Goal: Task Accomplishment & Management: Complete application form

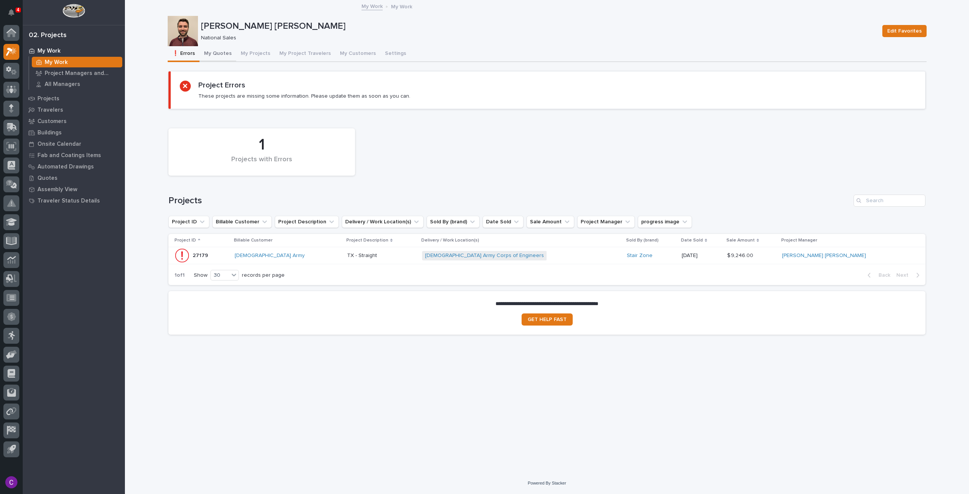
click at [224, 51] on button "My Quotes" at bounding box center [217, 54] width 37 height 16
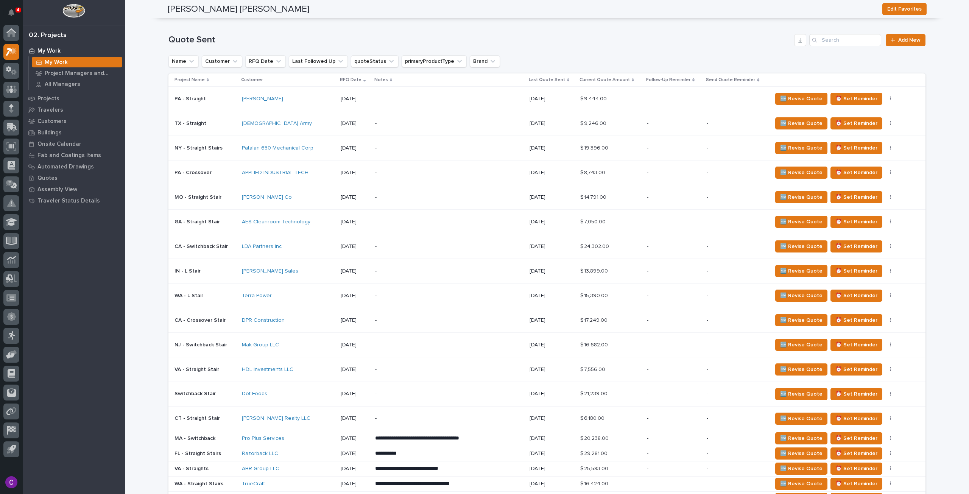
scroll to position [379, 0]
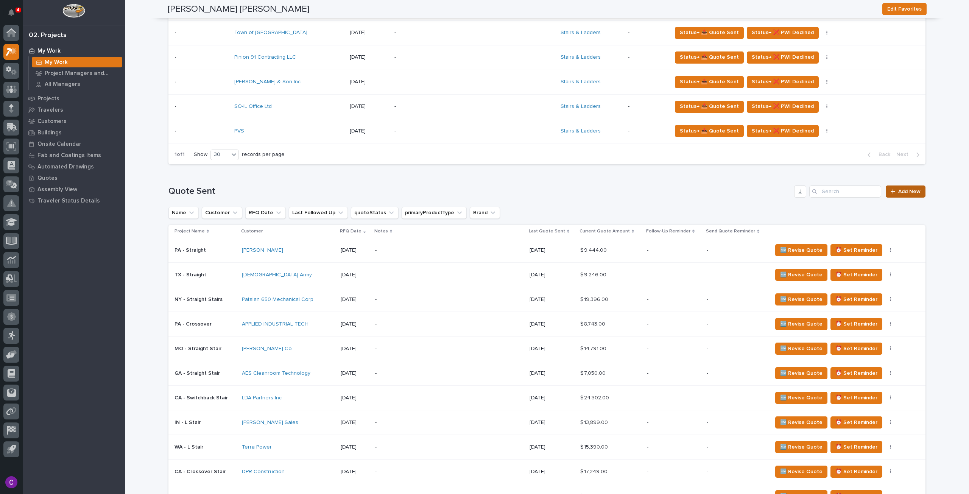
click at [896, 193] on link "Add New" at bounding box center [906, 191] width 40 height 12
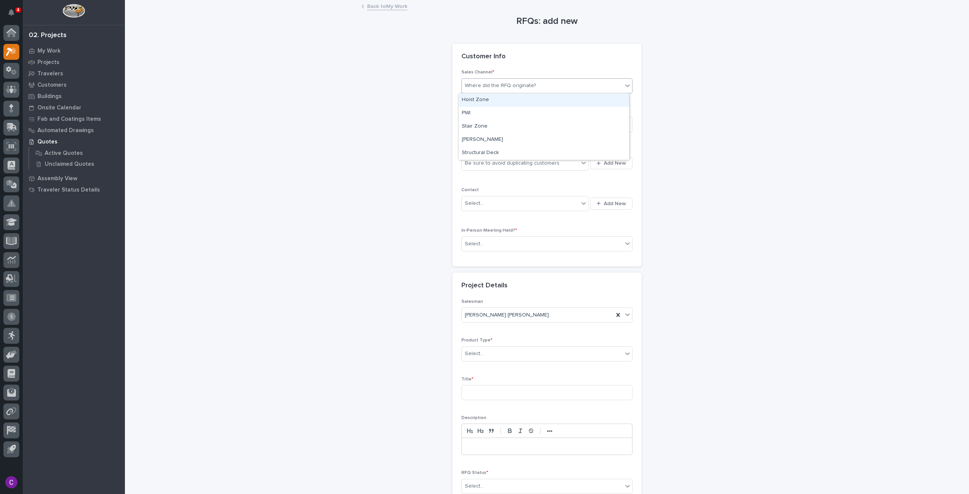
click at [515, 84] on div "Where did the RFQ originate?" at bounding box center [500, 86] width 71 height 8
click at [504, 124] on div "Stair Zone" at bounding box center [544, 126] width 170 height 13
click at [509, 126] on div "Select..." at bounding box center [542, 124] width 161 height 12
click at [507, 138] on div "National Sales" at bounding box center [544, 138] width 170 height 13
click at [594, 161] on button "Add New" at bounding box center [611, 163] width 42 height 12
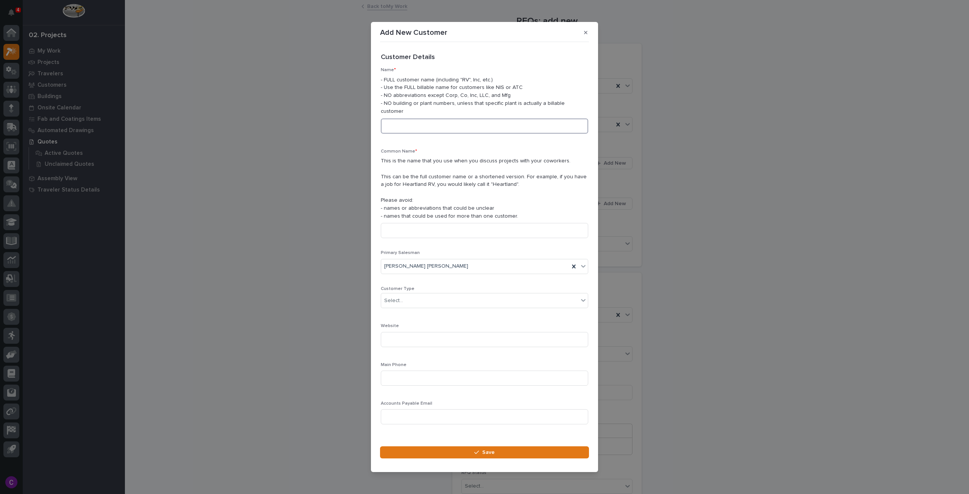
click at [444, 118] on input at bounding box center [484, 125] width 207 height 15
type input "Chief Agriculture"
click at [444, 234] on input at bounding box center [484, 230] width 207 height 15
type input "Chief Agri"
click at [468, 296] on div "Select..." at bounding box center [479, 300] width 197 height 12
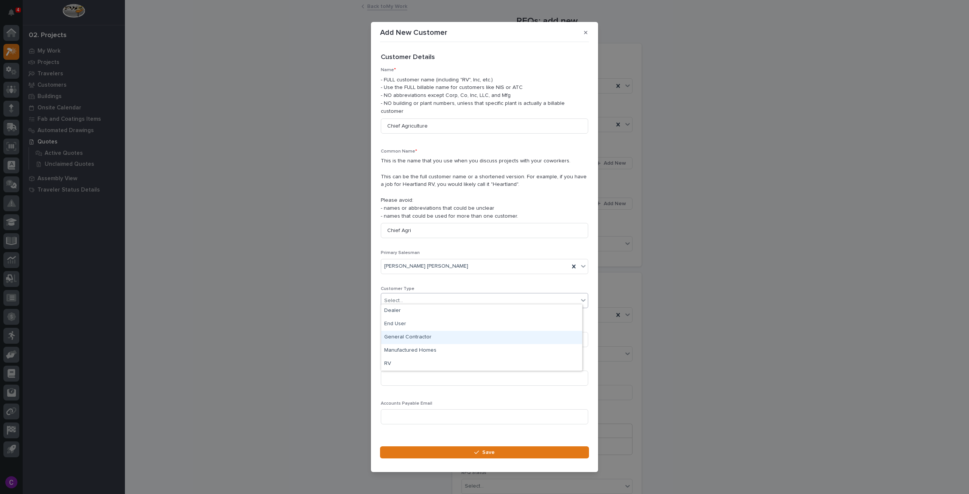
click at [447, 338] on div "General Contractor" at bounding box center [481, 337] width 201 height 13
click at [447, 338] on input at bounding box center [484, 339] width 207 height 15
click at [427, 334] on input at bounding box center [484, 339] width 207 height 15
paste input "[URL][DOMAIN_NAME]"
type input "[URL][DOMAIN_NAME]"
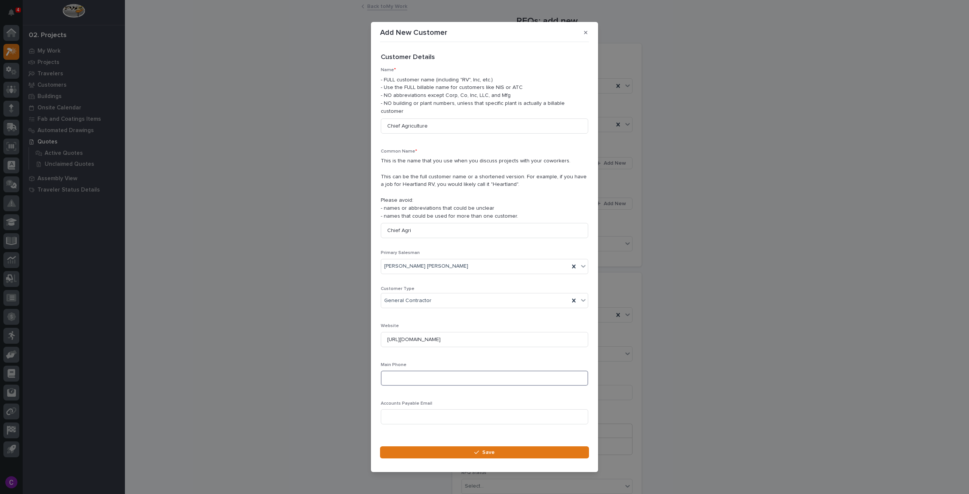
click at [447, 374] on input at bounding box center [484, 378] width 207 height 15
paste input "[PHONE_NUMBER]"
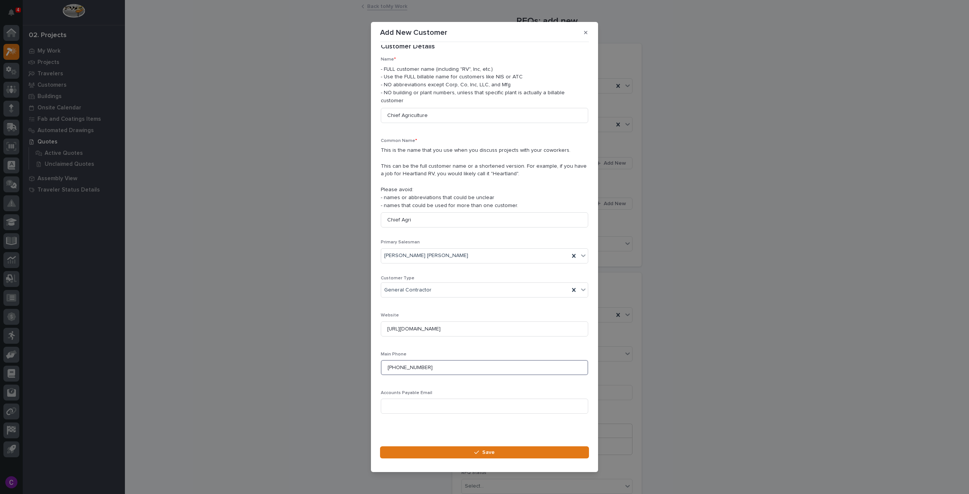
type input "[PHONE_NUMBER]"
click at [485, 404] on input at bounding box center [484, 406] width 207 height 15
paste input "[PERSON_NAME][EMAIL_ADDRESS][PERSON_NAME][DOMAIN_NAME]"
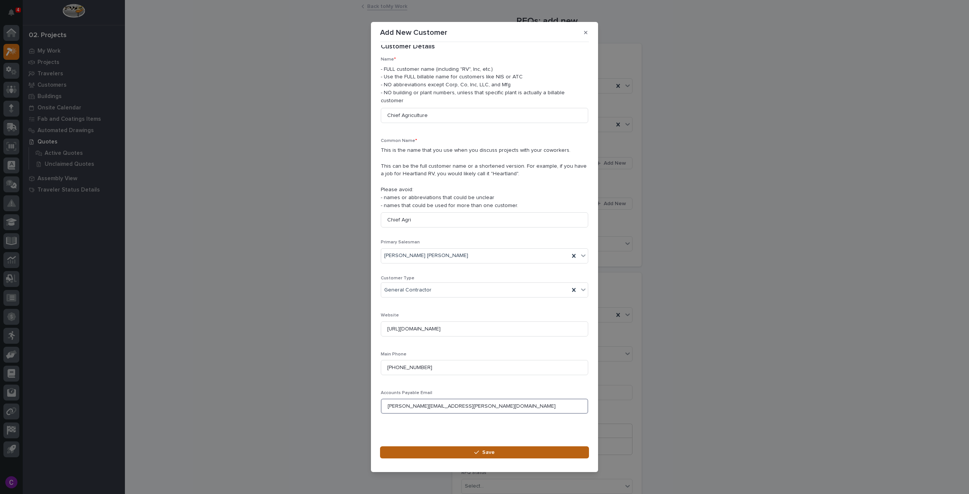
type input "[PERSON_NAME][EMAIL_ADDRESS][PERSON_NAME][DOMAIN_NAME]"
click at [511, 450] on button "Save" at bounding box center [484, 452] width 209 height 12
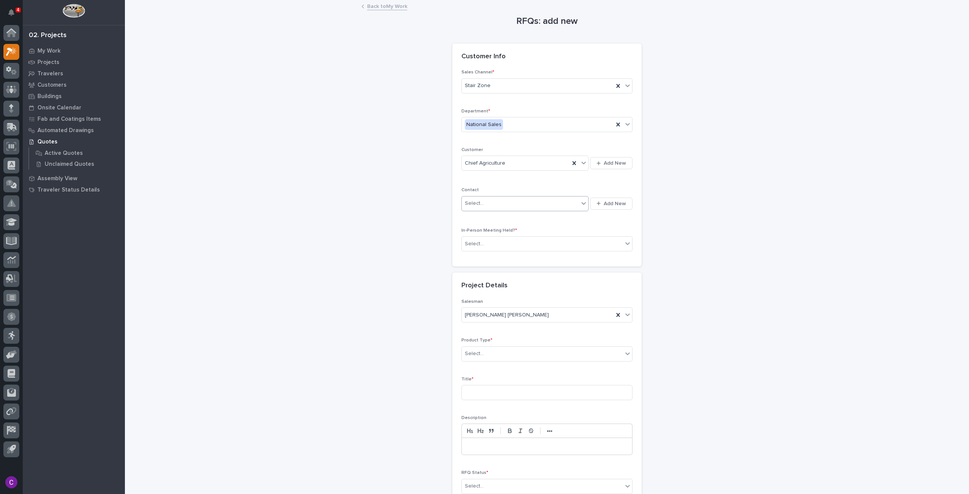
click at [574, 197] on div "Select..." at bounding box center [520, 203] width 117 height 12
click at [611, 203] on span "Add New" at bounding box center [615, 203] width 22 height 7
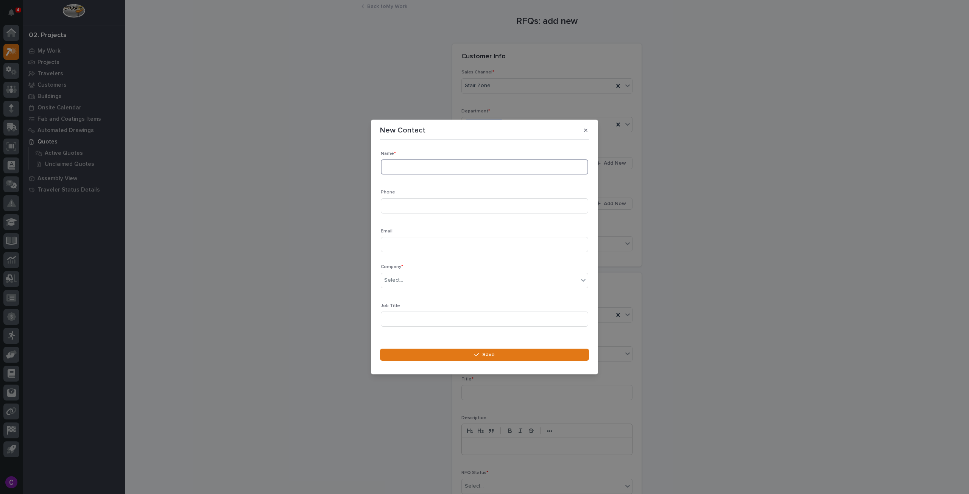
click at [423, 167] on input at bounding box center [484, 166] width 207 height 15
type input "[PERSON_NAME]"
click at [466, 198] on div "Phone" at bounding box center [484, 205] width 207 height 30
click at [458, 203] on input at bounding box center [484, 205] width 207 height 15
paste input "[PHONE_NUMBER]"
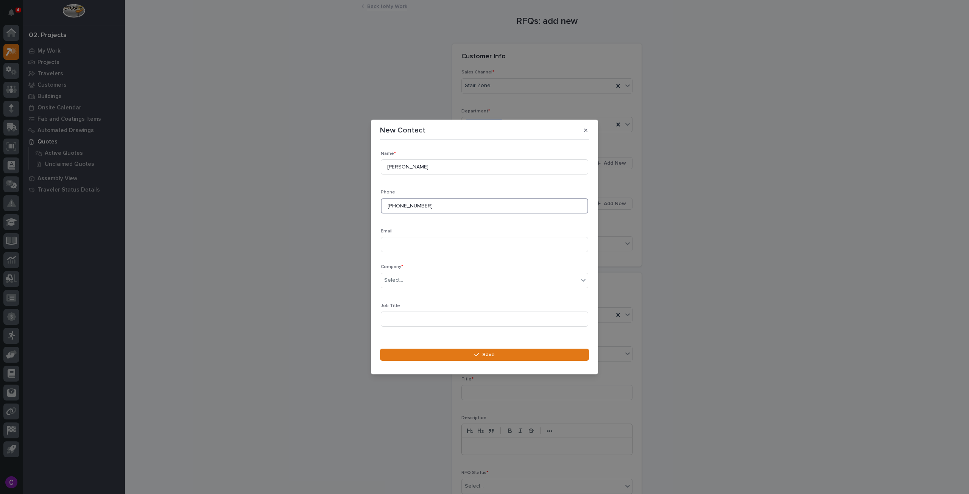
type input "[PHONE_NUMBER]"
click at [475, 240] on input at bounding box center [484, 244] width 207 height 15
paste input "[PERSON_NAME][EMAIL_ADDRESS][PERSON_NAME][DOMAIN_NAME]"
type input "[PERSON_NAME][EMAIL_ADDRESS][PERSON_NAME][DOMAIN_NAME]"
click at [481, 281] on div "Select..." at bounding box center [479, 280] width 197 height 12
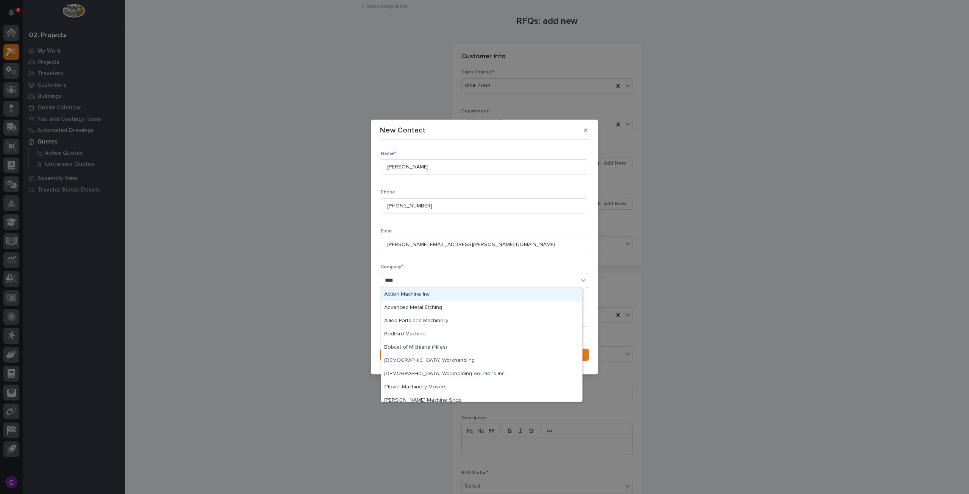
type input "*****"
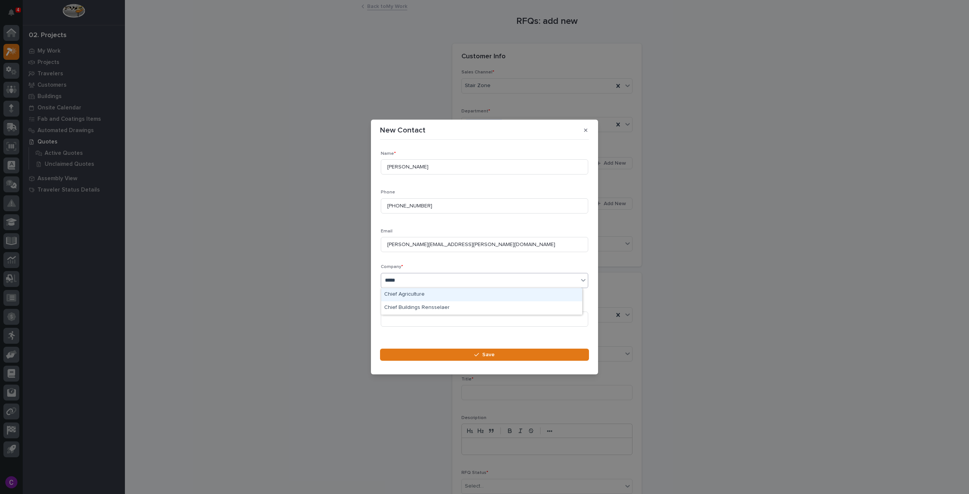
click at [449, 297] on div "Chief Agriculture" at bounding box center [481, 294] width 201 height 13
click at [452, 321] on input at bounding box center [484, 319] width 207 height 15
click at [399, 318] on input at bounding box center [484, 319] width 207 height 15
paste input "––––––"
type input "–"
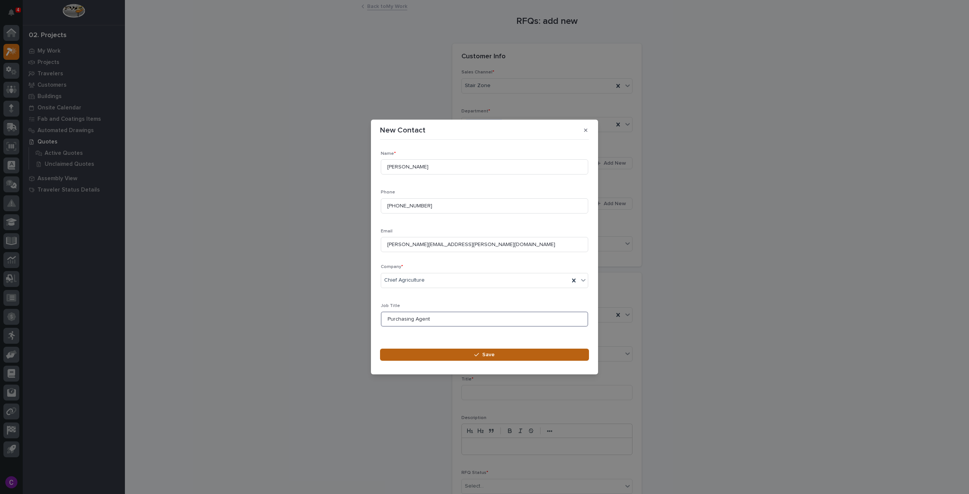
type input "Purchasing Agent"
click at [435, 357] on button "Save" at bounding box center [484, 355] width 209 height 12
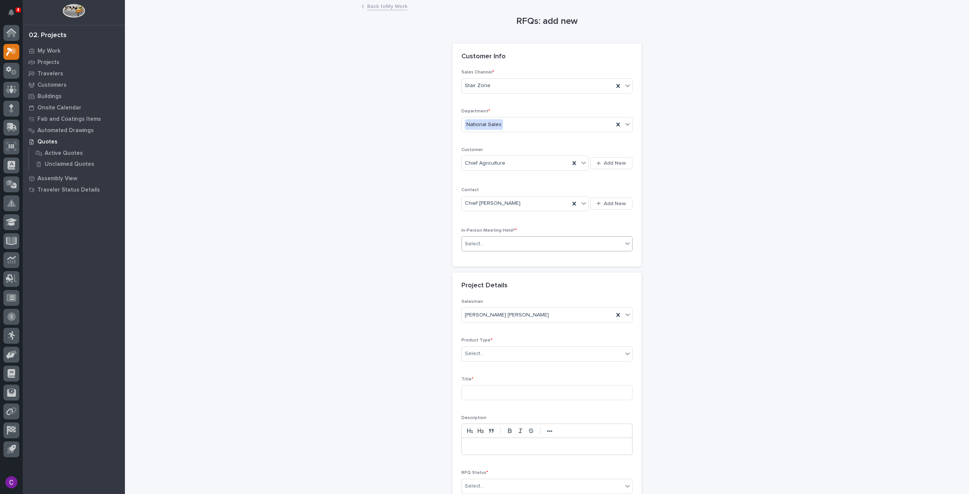
click at [623, 239] on div at bounding box center [627, 244] width 9 height 14
click at [544, 270] on div "No" at bounding box center [544, 269] width 170 height 13
click at [555, 352] on div "Select..." at bounding box center [542, 353] width 161 height 12
click at [497, 396] on input at bounding box center [546, 392] width 171 height 15
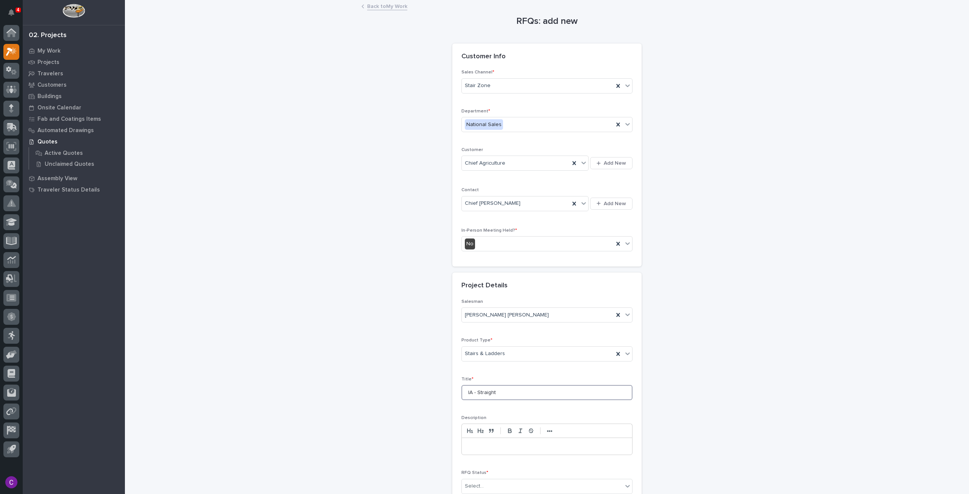
type input "IA - Straight"
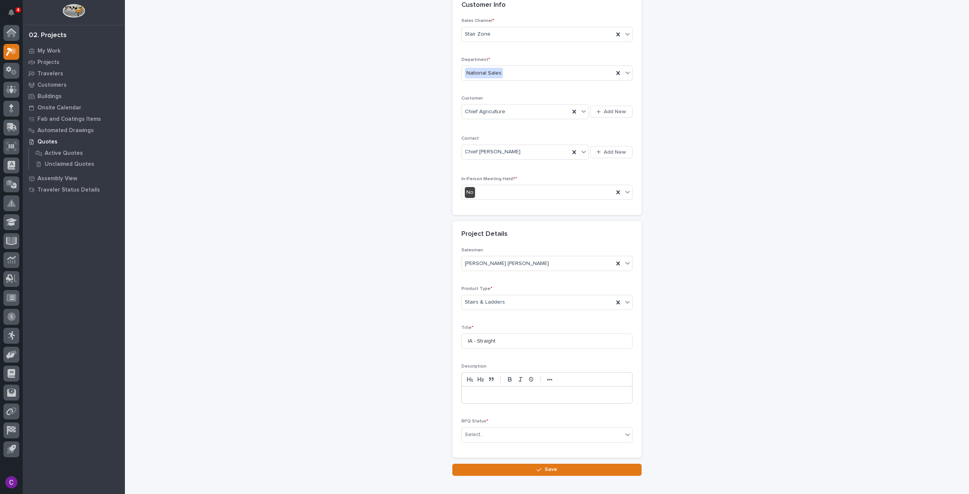
scroll to position [76, 0]
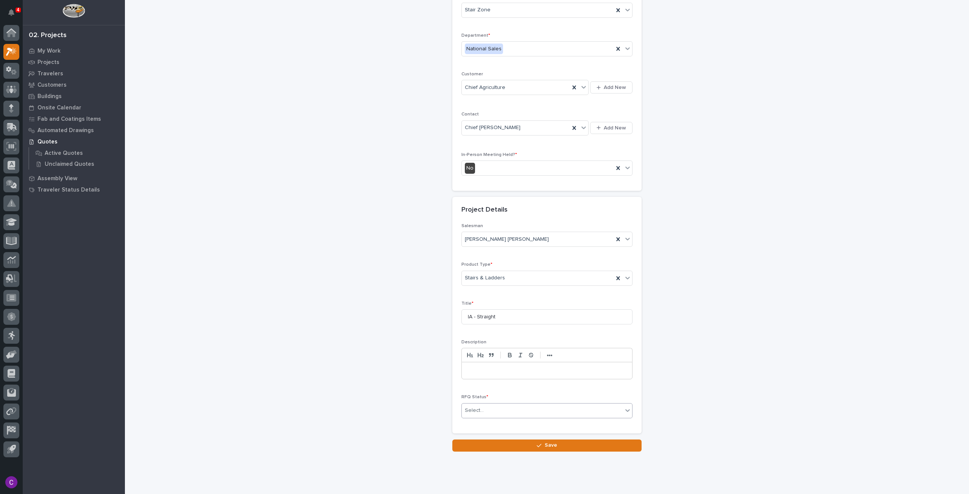
click at [531, 412] on div "Select..." at bounding box center [542, 410] width 161 height 12
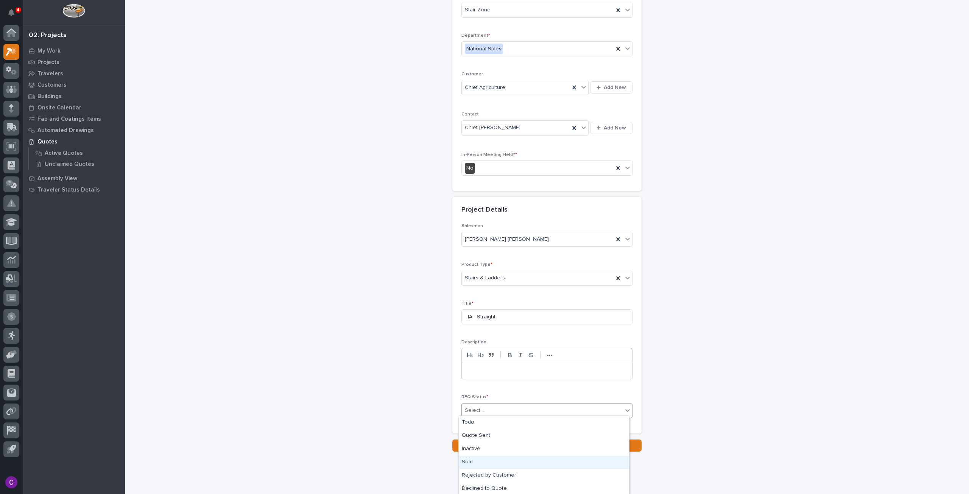
drag, startPoint x: 520, startPoint y: 439, endPoint x: 524, endPoint y: 458, distance: 19.4
click at [524, 458] on div "Sold" at bounding box center [544, 462] width 170 height 13
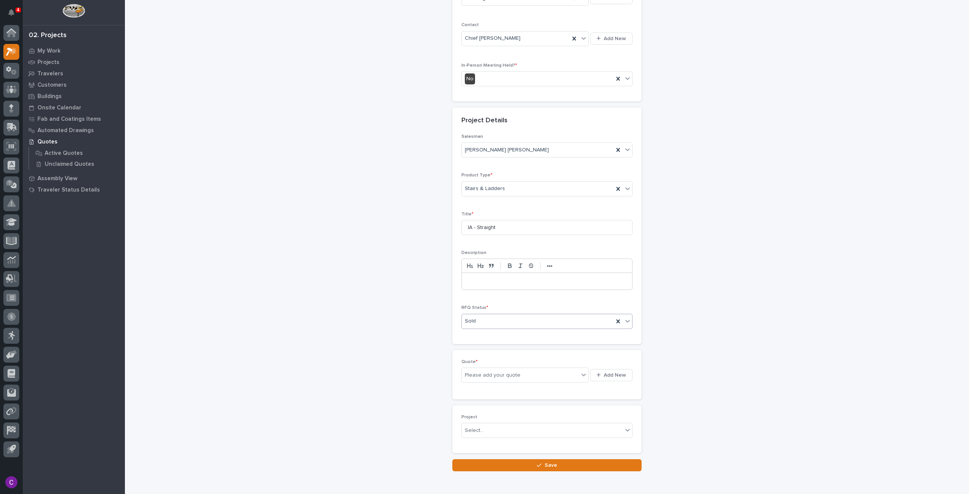
scroll to position [198, 0]
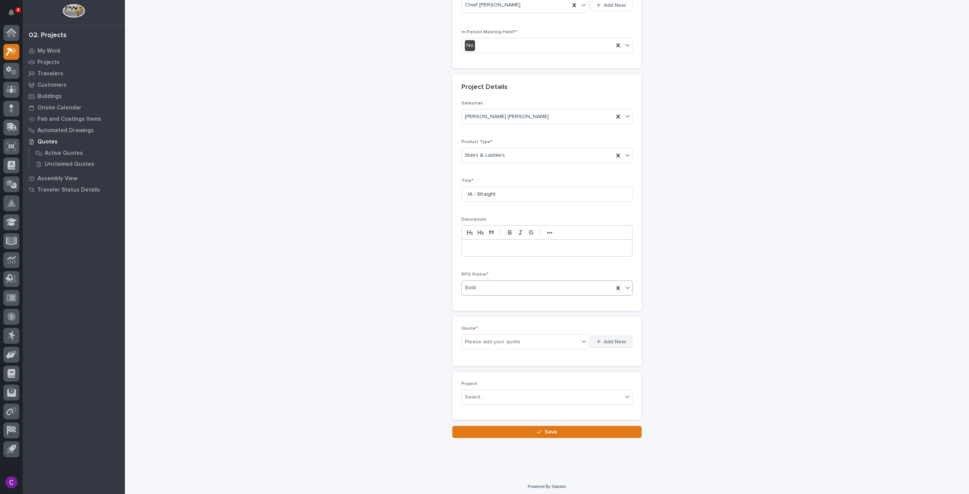
click at [604, 340] on span "Add New" at bounding box center [615, 341] width 22 height 7
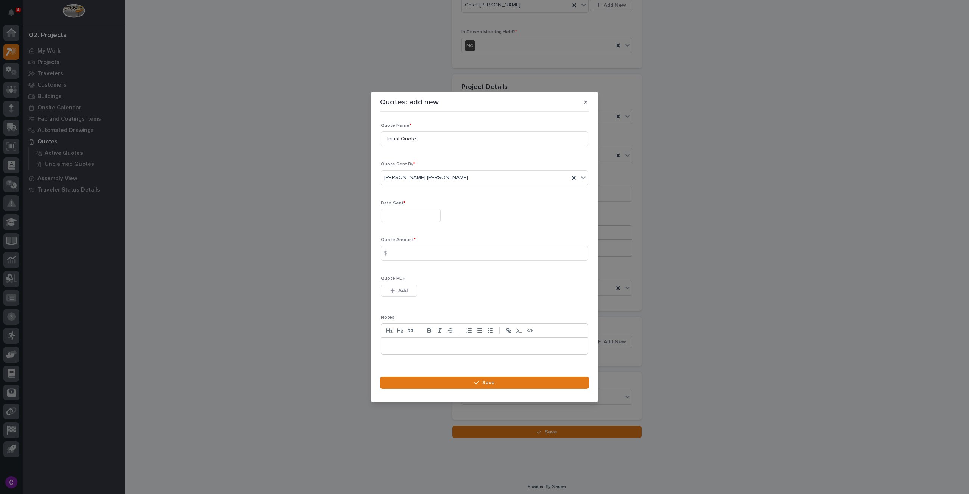
click at [427, 213] on input "text" at bounding box center [411, 215] width 60 height 13
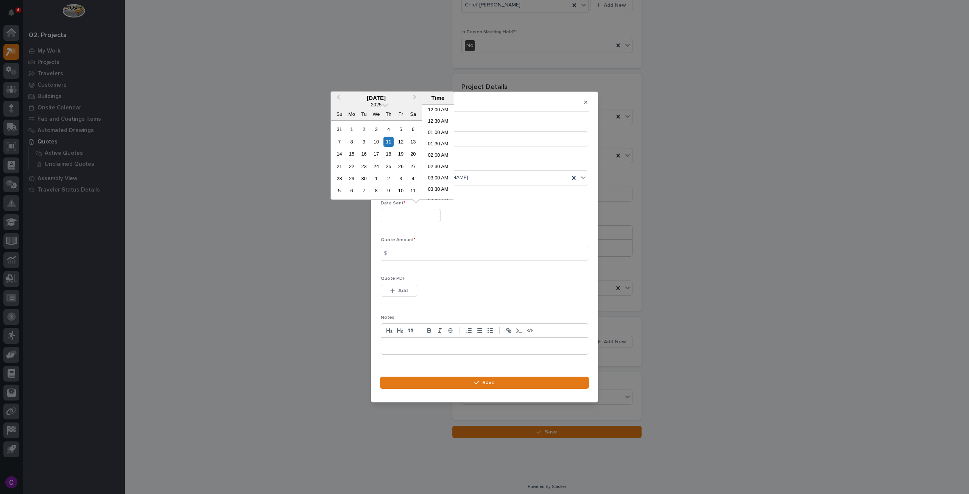
scroll to position [310, 0]
click at [338, 96] on span "Previous Month" at bounding box center [338, 98] width 0 height 10
click at [376, 129] on div "2" at bounding box center [376, 129] width 10 height 10
type input "**********"
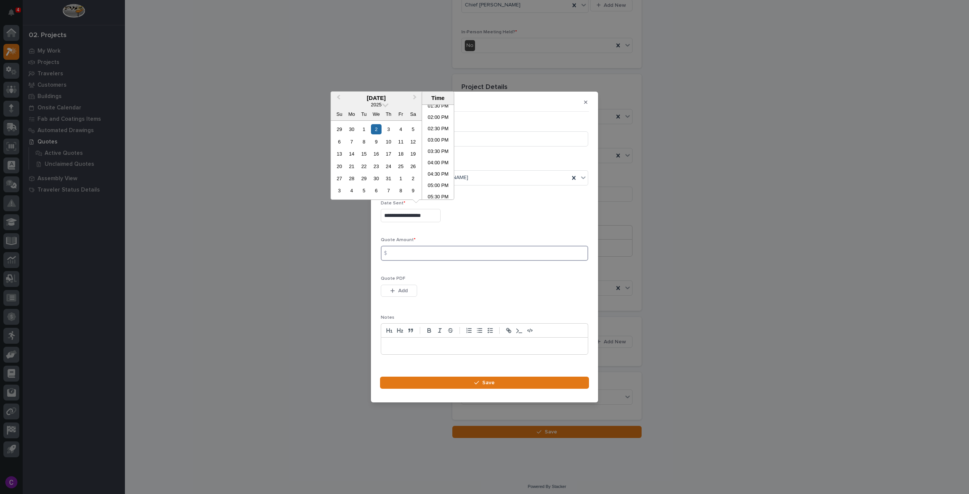
click at [473, 257] on input at bounding box center [484, 253] width 207 height 15
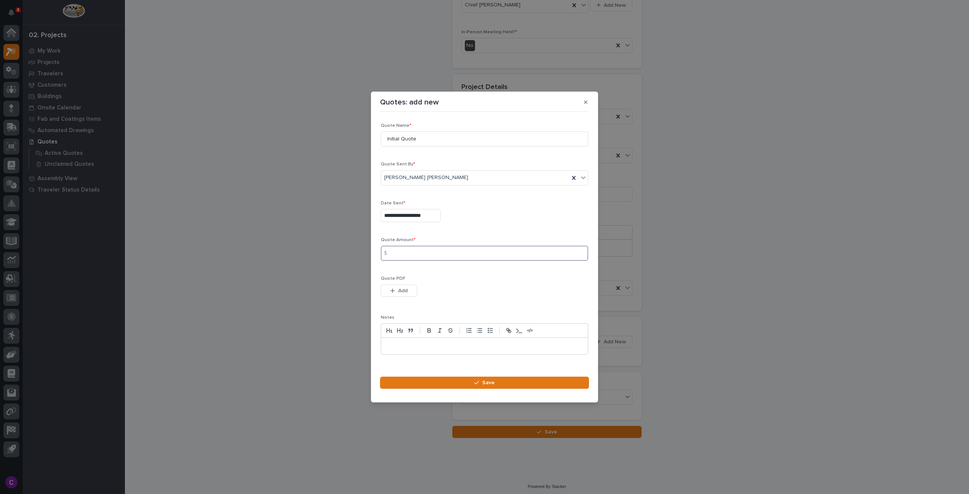
click at [475, 258] on input at bounding box center [484, 253] width 207 height 15
type input "11880"
click at [394, 292] on icon "button" at bounding box center [392, 290] width 5 height 5
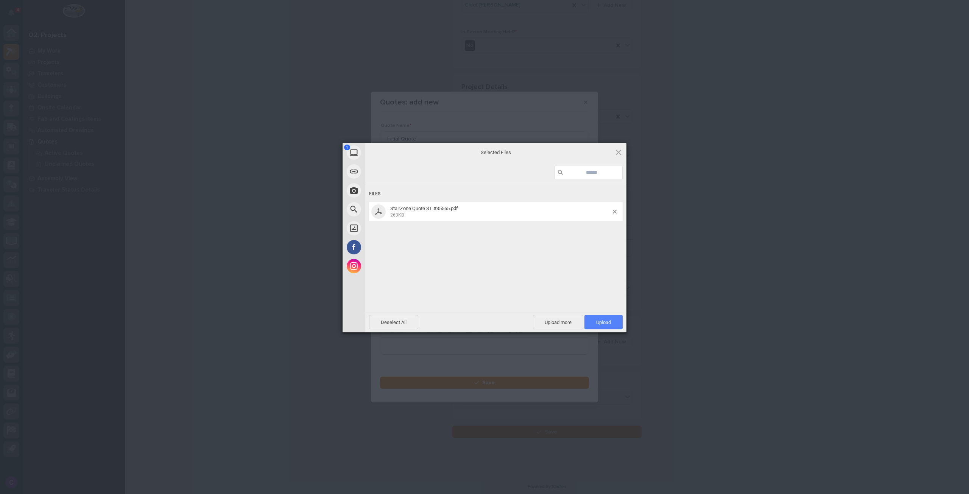
click at [608, 321] on span "Upload 1" at bounding box center [603, 322] width 15 height 6
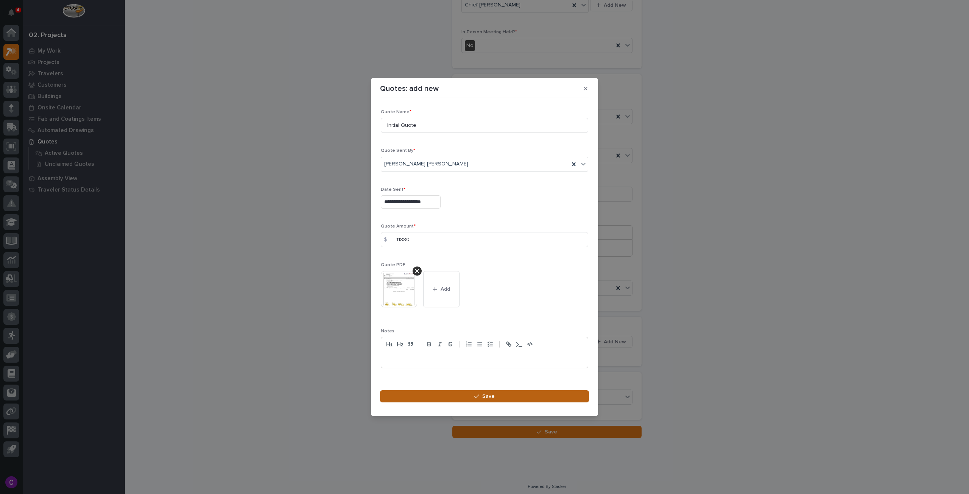
click at [494, 397] on span "Save" at bounding box center [488, 396] width 12 height 7
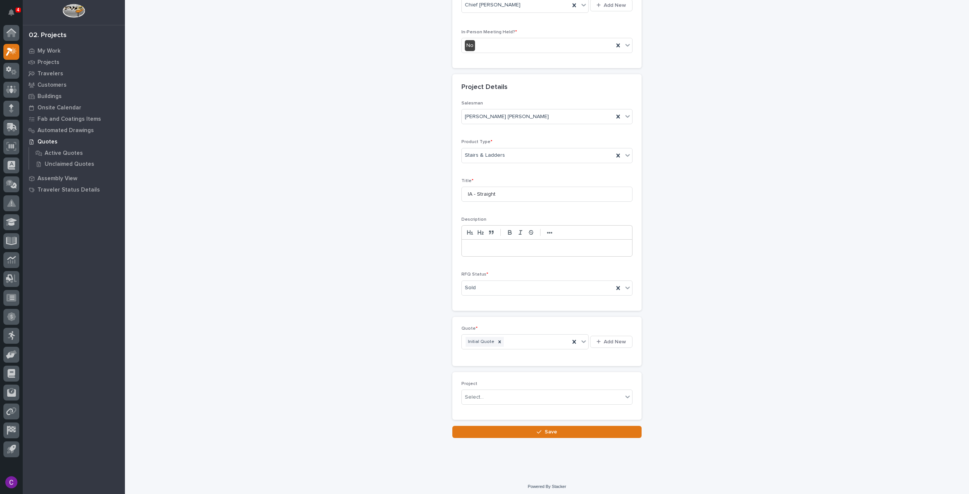
click at [494, 397] on div "Select..." at bounding box center [542, 397] width 161 height 12
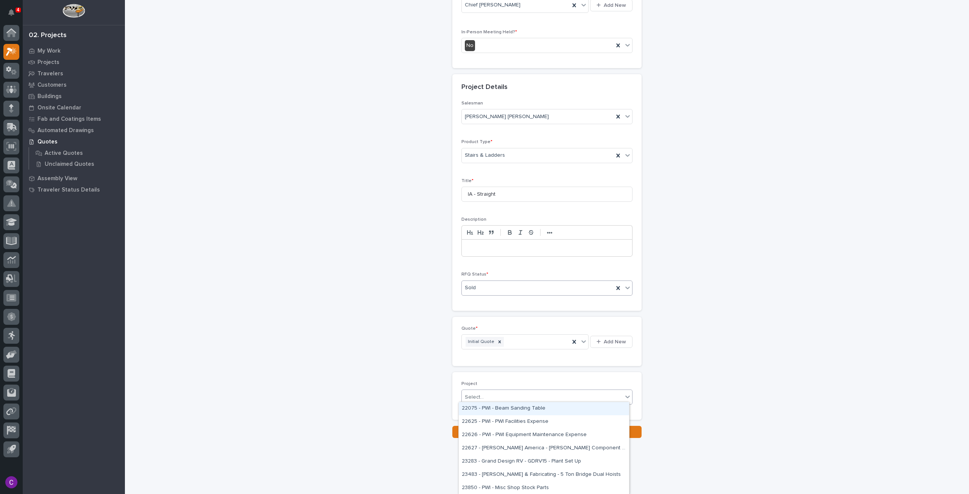
click at [574, 283] on div "Sold" at bounding box center [538, 288] width 152 height 12
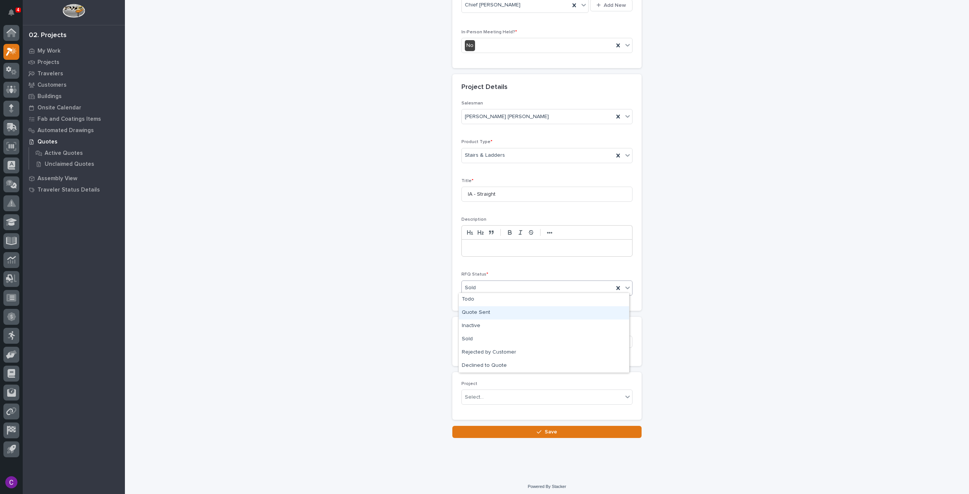
click at [529, 315] on div "Quote Sent" at bounding box center [544, 312] width 170 height 13
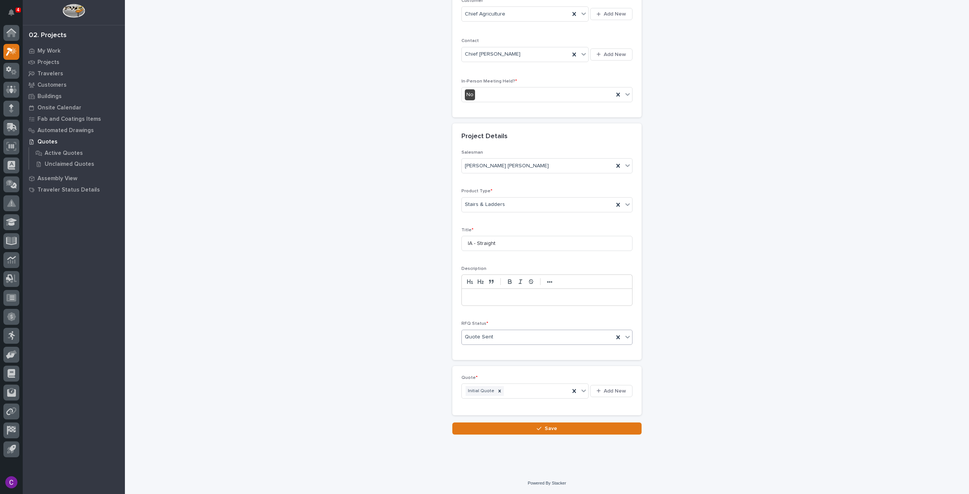
scroll to position [145, 0]
click at [585, 425] on button "Save" at bounding box center [546, 431] width 189 height 12
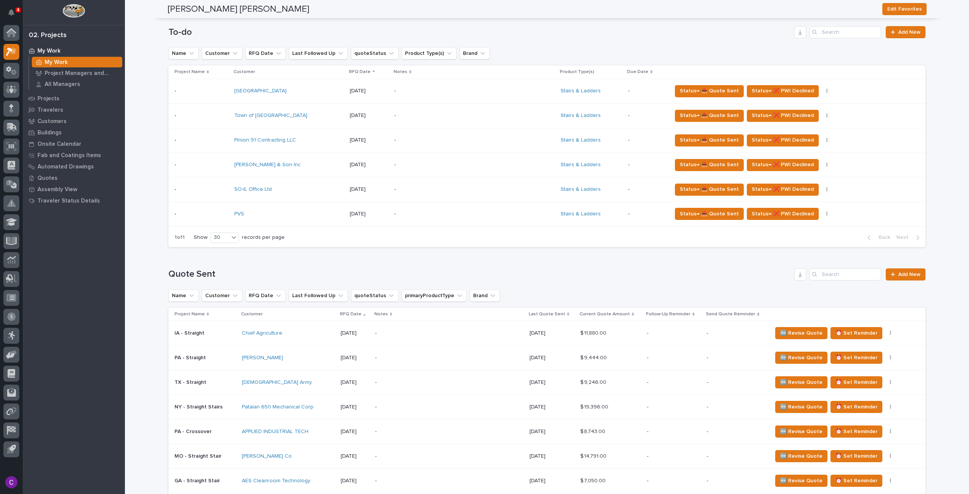
scroll to position [379, 0]
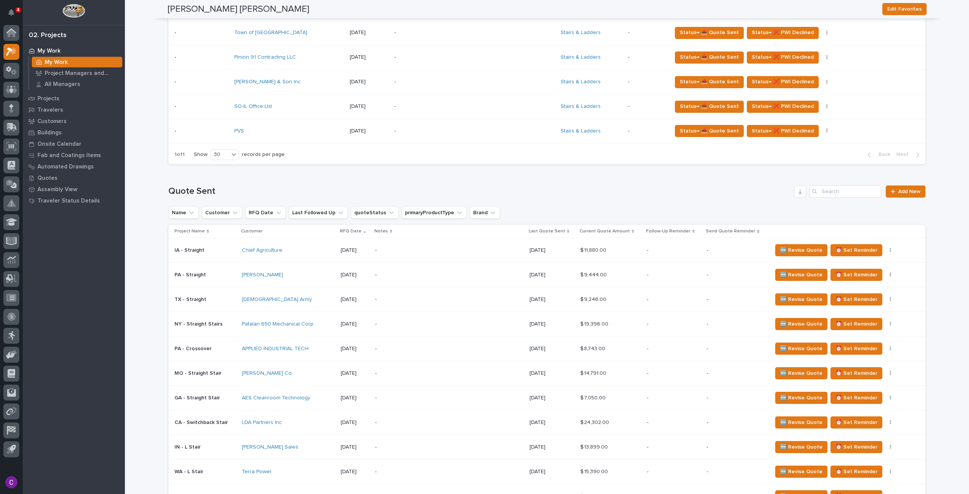
click at [410, 247] on p "-" at bounding box center [441, 250] width 132 height 6
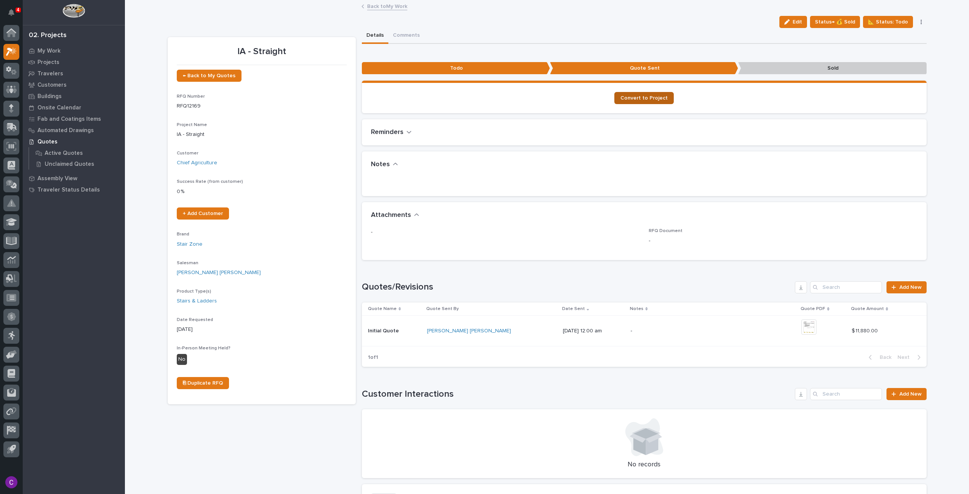
click at [643, 97] on span "Convert to Project" at bounding box center [643, 97] width 47 height 5
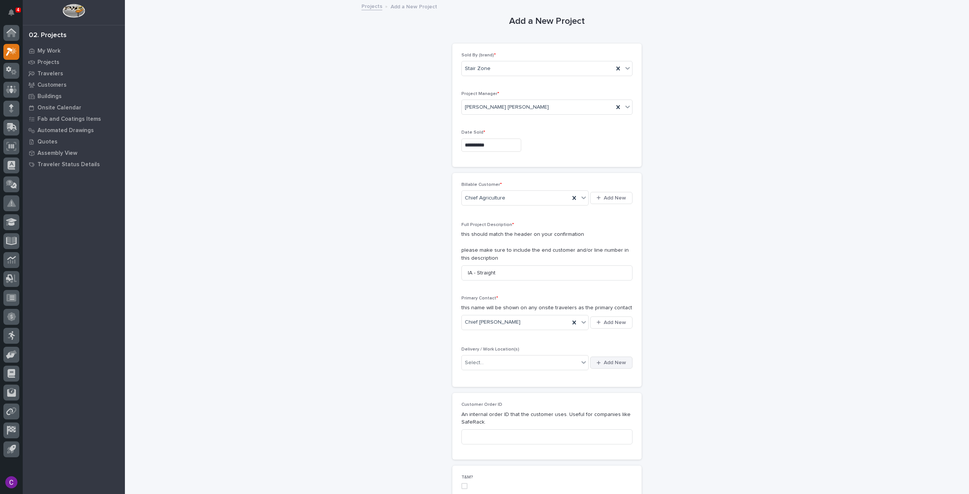
click at [594, 361] on button "Add New" at bounding box center [611, 363] width 42 height 12
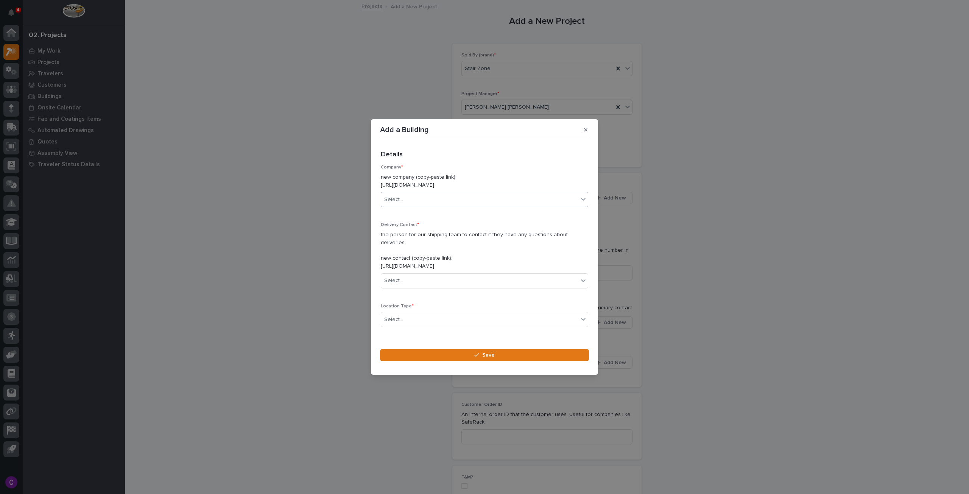
click at [439, 206] on div "Select..." at bounding box center [479, 199] width 197 height 12
type input "*****"
click at [444, 216] on div "Chief Agriculture" at bounding box center [481, 218] width 201 height 13
click at [446, 274] on div "Select..." at bounding box center [479, 280] width 197 height 12
type input "******"
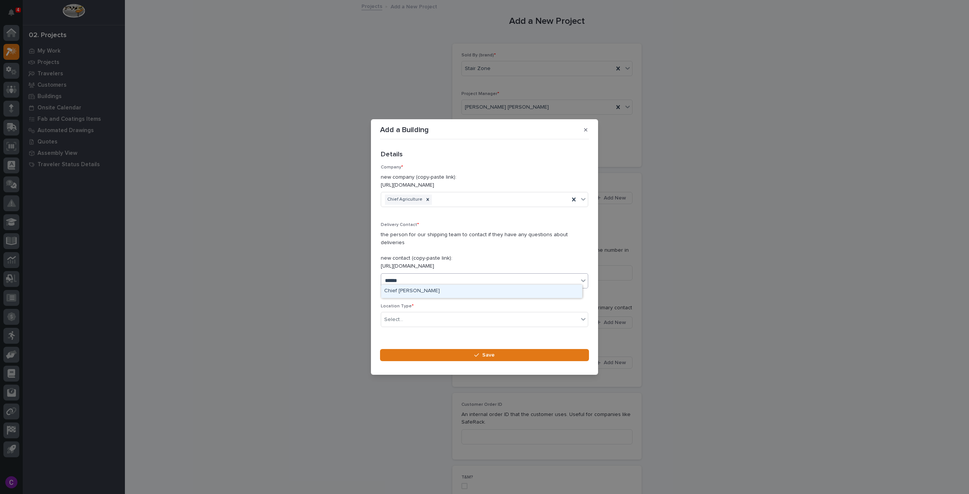
click at [435, 293] on div "Chief [PERSON_NAME]" at bounding box center [481, 291] width 201 height 13
click at [436, 313] on div "Select..." at bounding box center [479, 319] width 197 height 12
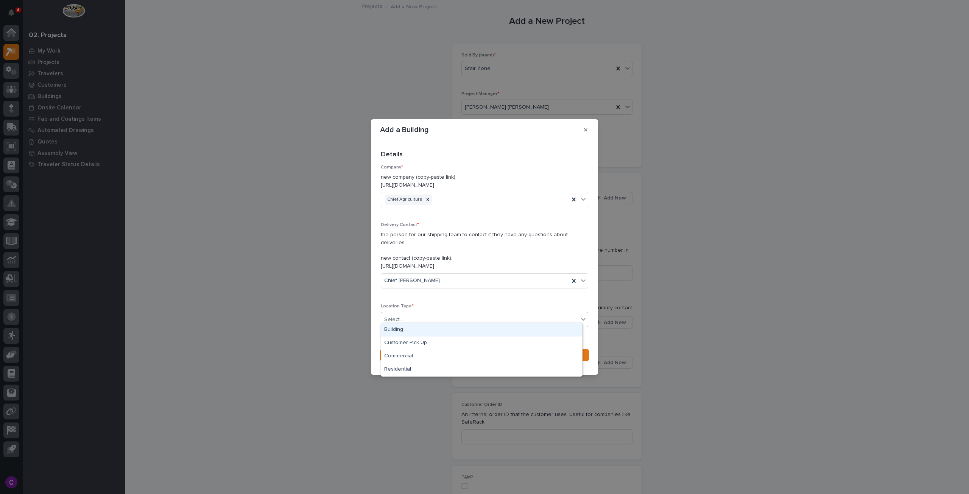
click at [433, 329] on div "Building" at bounding box center [481, 329] width 201 height 13
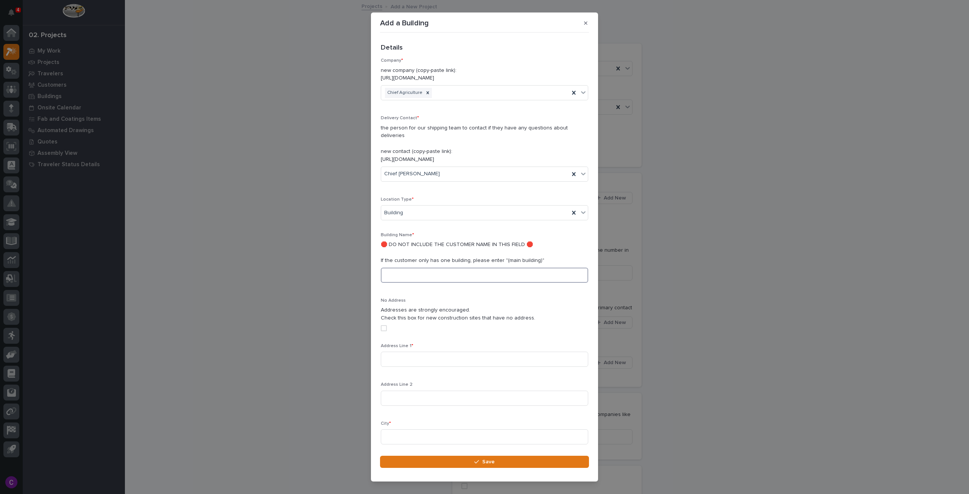
click at [443, 272] on input at bounding box center [484, 275] width 207 height 15
type input "main building"
click at [442, 352] on input at bounding box center [484, 359] width 207 height 15
paste input "710 2nd Ave"
type input "710 2nd Ave"
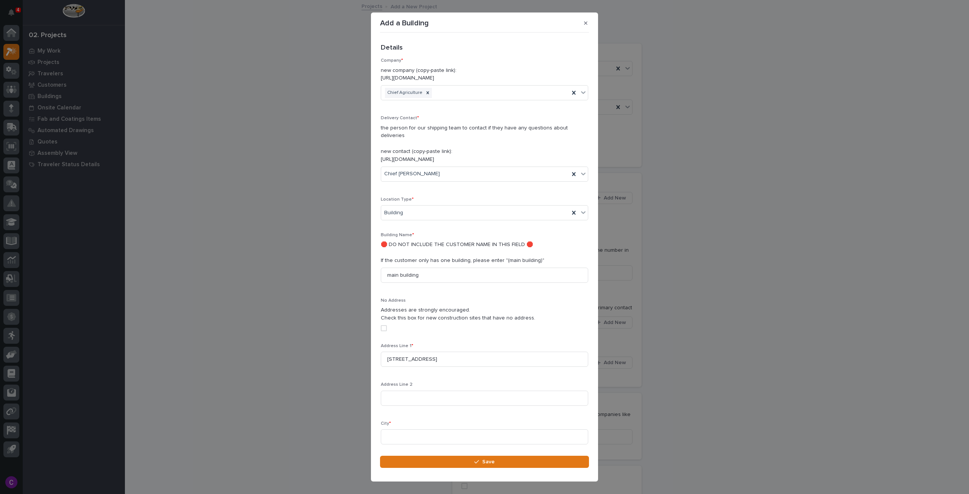
click at [489, 436] on div "City *" at bounding box center [484, 436] width 207 height 30
click at [484, 429] on input at bounding box center [484, 436] width 207 height 15
paste input "Sheldon,"
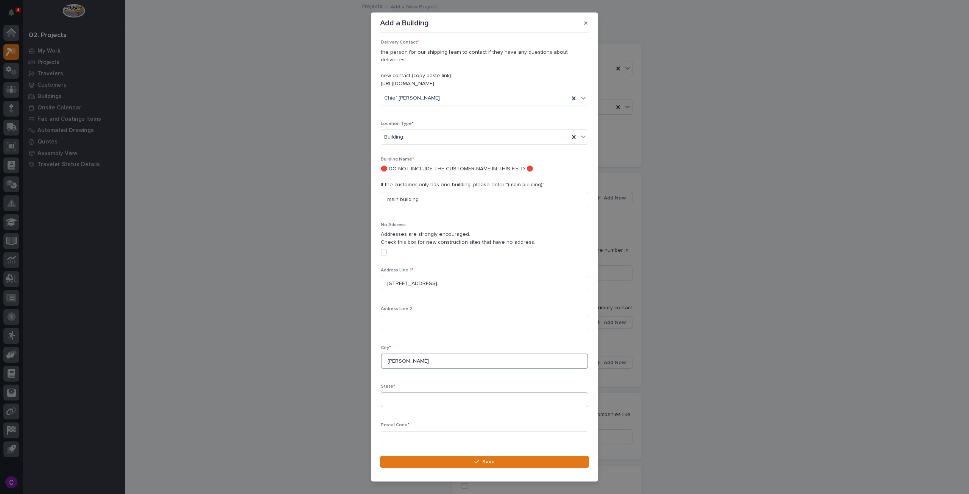
type input "Sheldon"
click at [448, 392] on input at bounding box center [484, 399] width 207 height 15
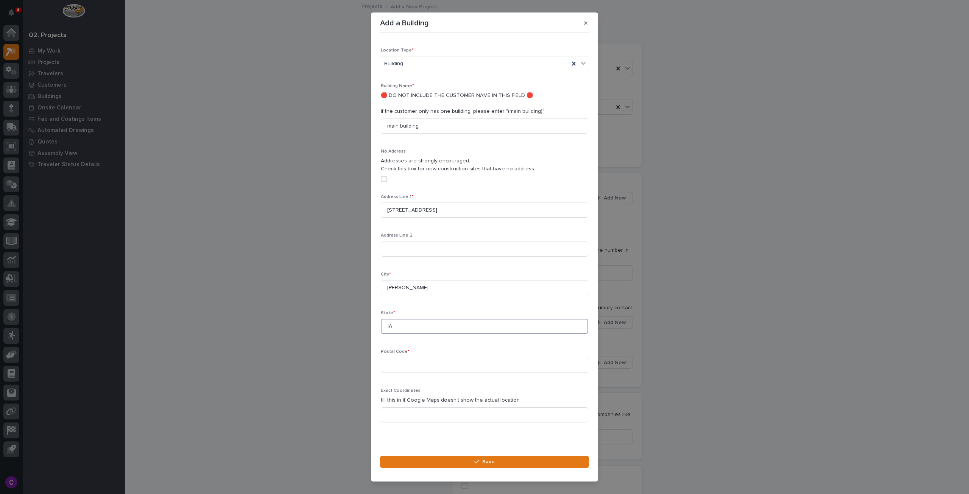
type input "IA"
click at [492, 358] on input at bounding box center [484, 365] width 207 height 15
paste input "51201-1401"
type input "51201-1401"
click at [516, 465] on button "Save" at bounding box center [484, 462] width 209 height 12
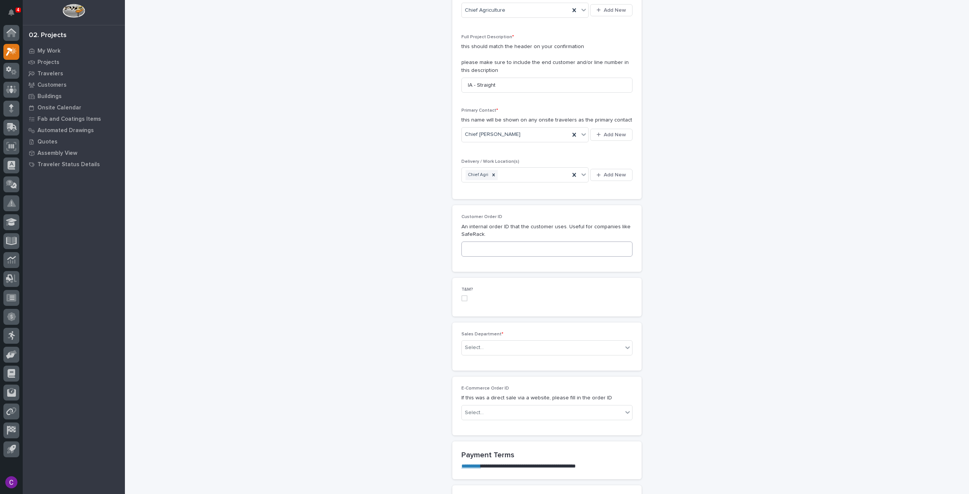
scroll to position [189, 0]
click at [526, 340] on div "Select..." at bounding box center [542, 346] width 161 height 12
click at [517, 360] on div "National Sales" at bounding box center [544, 358] width 170 height 13
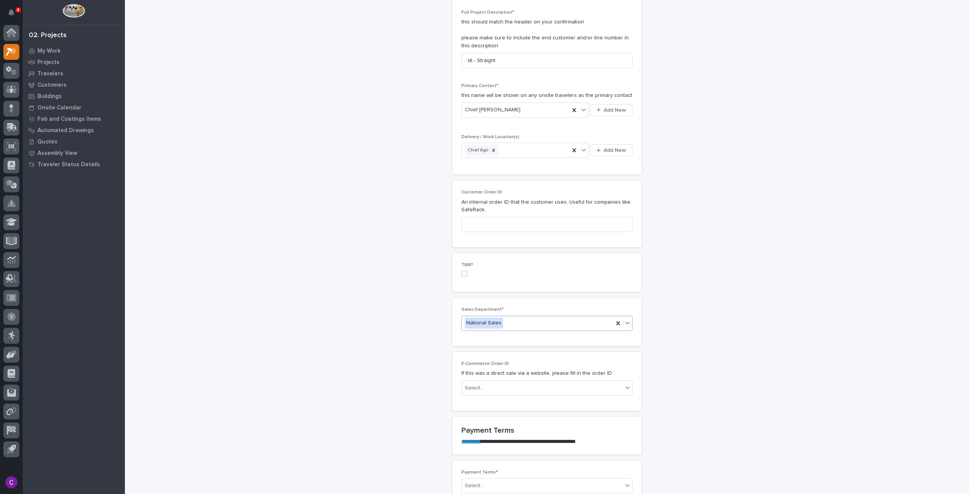
scroll to position [303, 0]
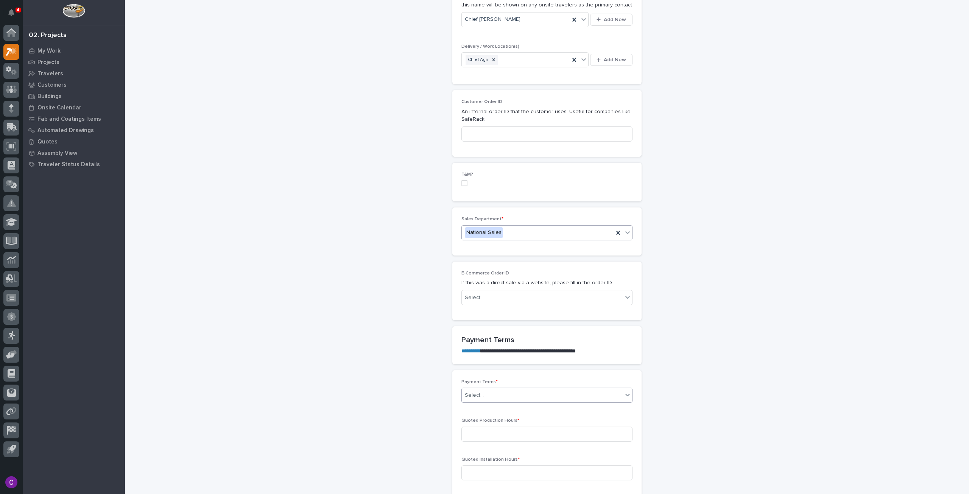
click at [550, 389] on div "Select..." at bounding box center [542, 395] width 161 height 12
drag, startPoint x: 526, startPoint y: 412, endPoint x: 525, endPoint y: 416, distance: 4.1
click at [525, 416] on div "100%" at bounding box center [544, 420] width 170 height 13
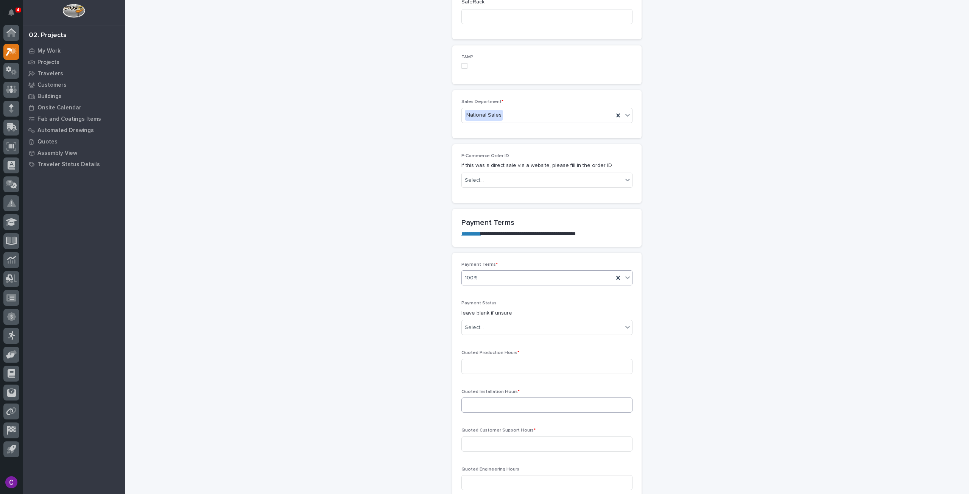
scroll to position [454, 0]
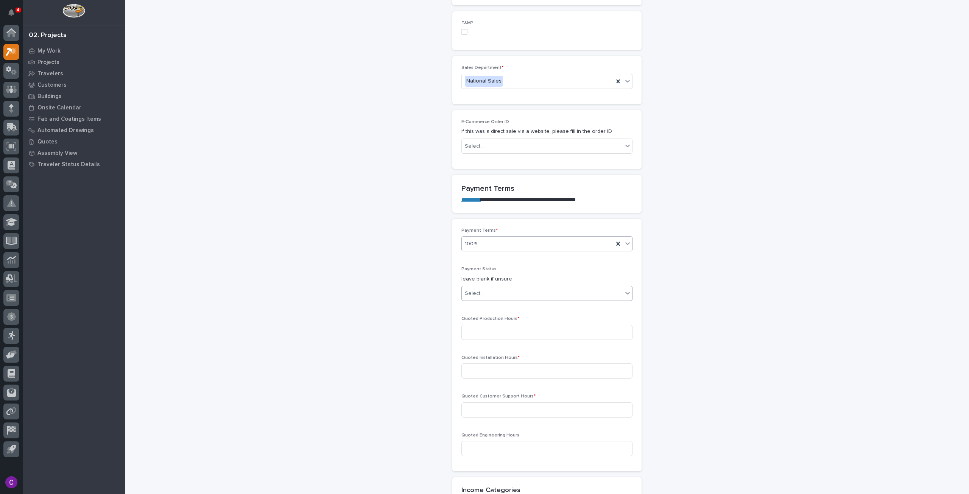
click at [518, 293] on div "Select..." at bounding box center [542, 293] width 161 height 12
click at [508, 307] on div "NOT PAID" at bounding box center [544, 305] width 170 height 13
click at [625, 241] on icon at bounding box center [628, 244] width 8 height 8
click at [514, 311] on div "Net 30" at bounding box center [544, 308] width 170 height 13
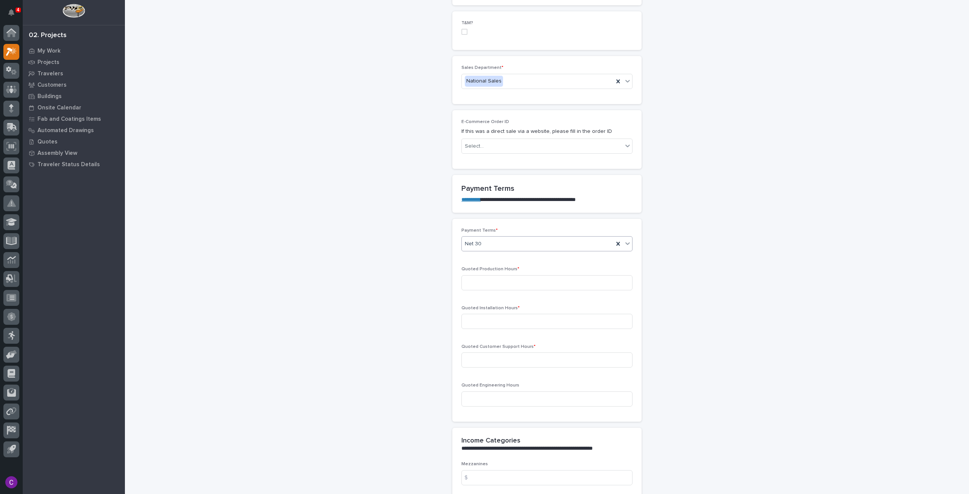
scroll to position [429, 0]
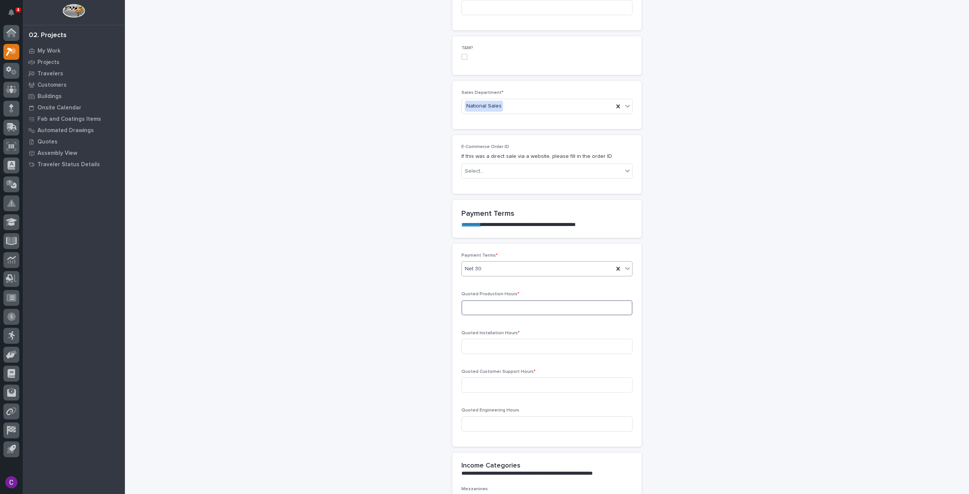
click at [550, 308] on input at bounding box center [546, 307] width 171 height 15
click at [597, 165] on div "Select..." at bounding box center [542, 171] width 161 height 12
click at [539, 165] on div "Select..." at bounding box center [542, 171] width 161 height 12
click at [581, 308] on input at bounding box center [546, 307] width 171 height 15
click at [509, 304] on input at bounding box center [546, 307] width 171 height 15
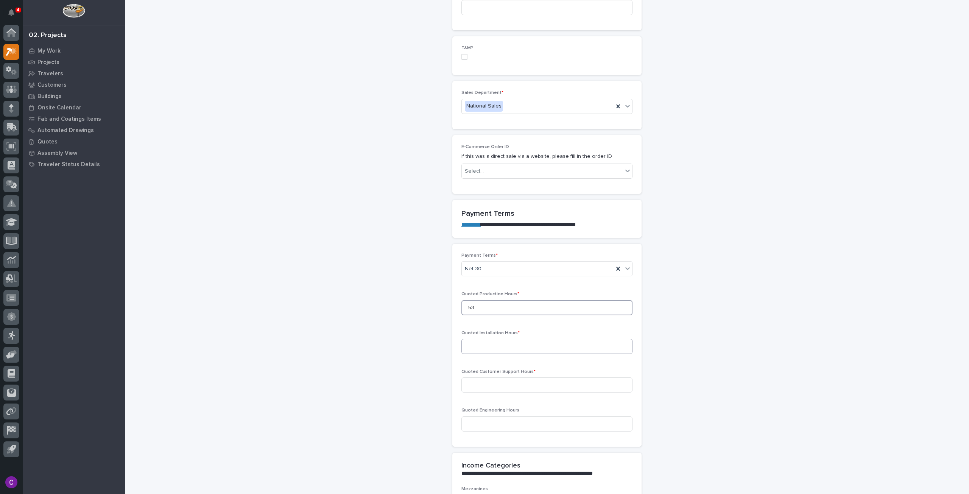
type input "53"
drag, startPoint x: 541, startPoint y: 343, endPoint x: 538, endPoint y: 335, distance: 7.8
click at [539, 332] on div "Quoted Installation Hours *" at bounding box center [546, 345] width 171 height 30
type input "0"
click at [553, 378] on input at bounding box center [546, 384] width 171 height 15
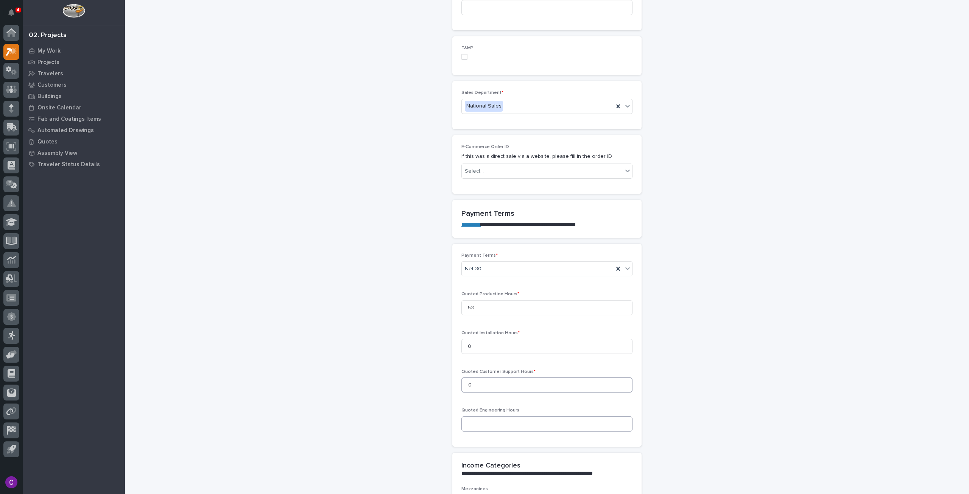
type input "0"
click at [550, 425] on input at bounding box center [546, 423] width 171 height 15
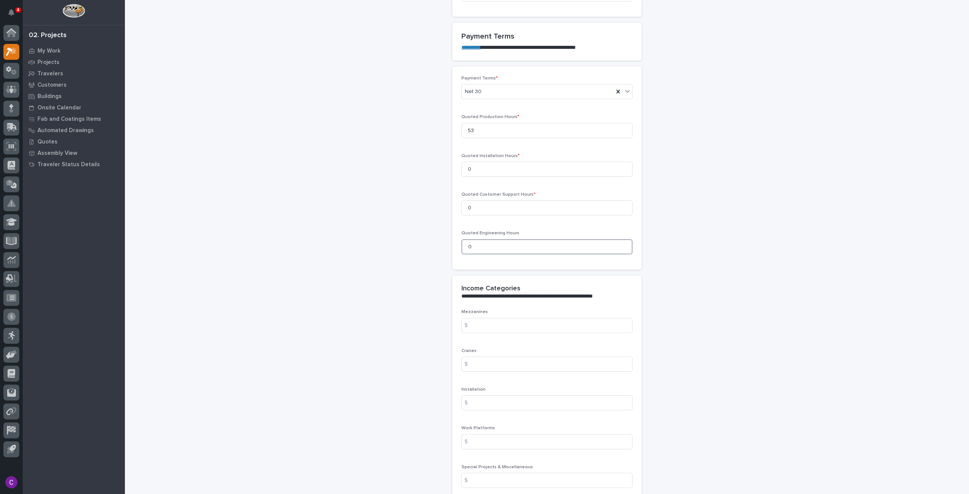
scroll to position [656, 0]
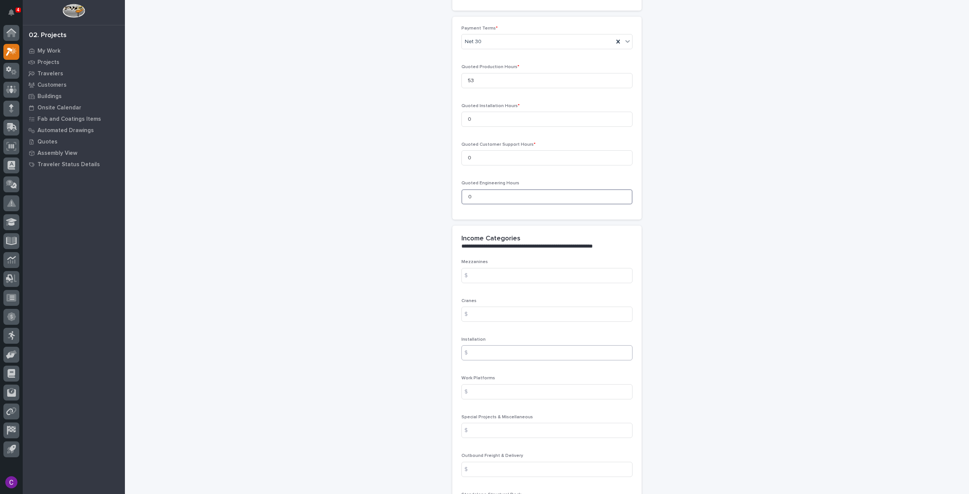
type input "0"
click at [530, 352] on input at bounding box center [546, 352] width 171 height 15
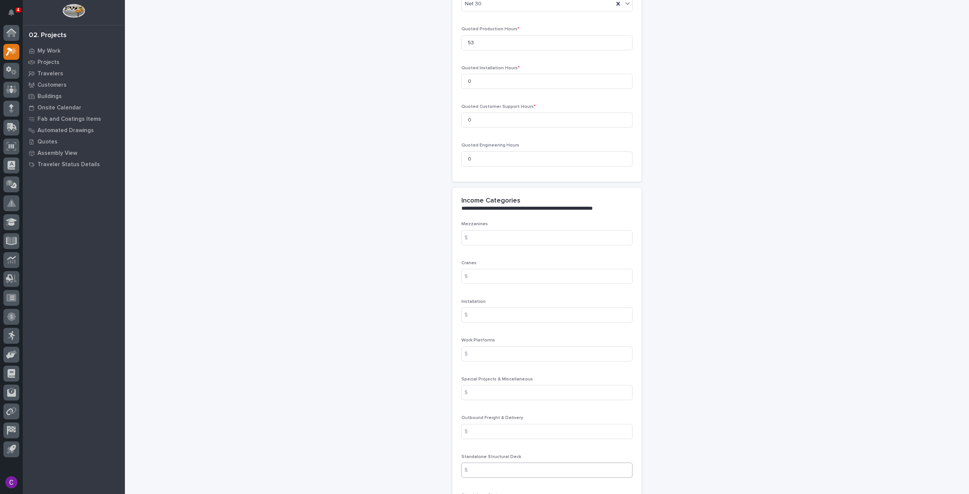
scroll to position [732, 0]
click at [555, 467] on input at bounding box center [546, 470] width 171 height 15
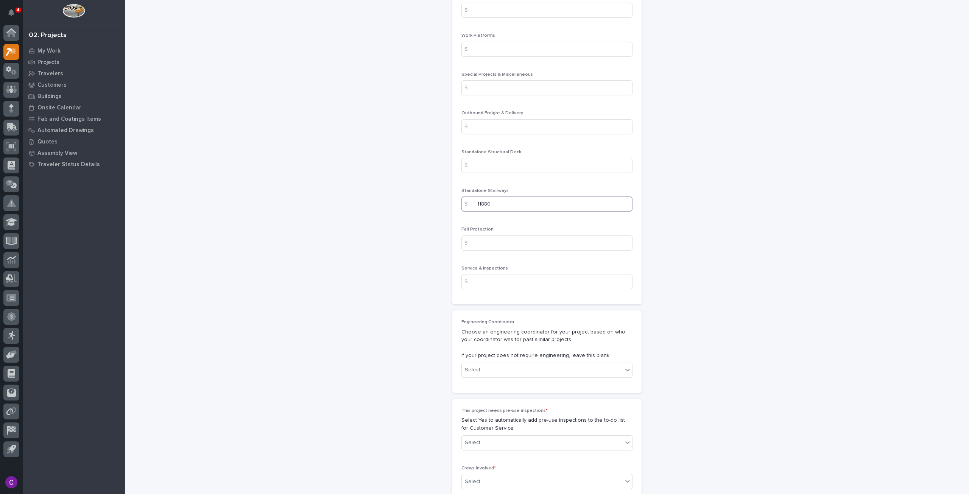
scroll to position [1035, 0]
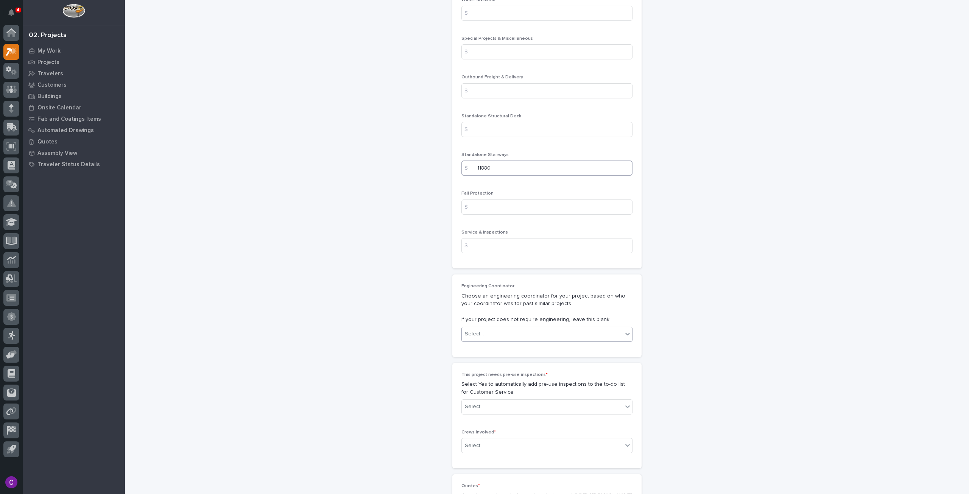
type input "11880"
click at [544, 333] on div "Select..." at bounding box center [542, 334] width 161 height 12
click at [540, 407] on div "Select..." at bounding box center [542, 406] width 161 height 12
click at [535, 436] on div "No" at bounding box center [544, 431] width 170 height 13
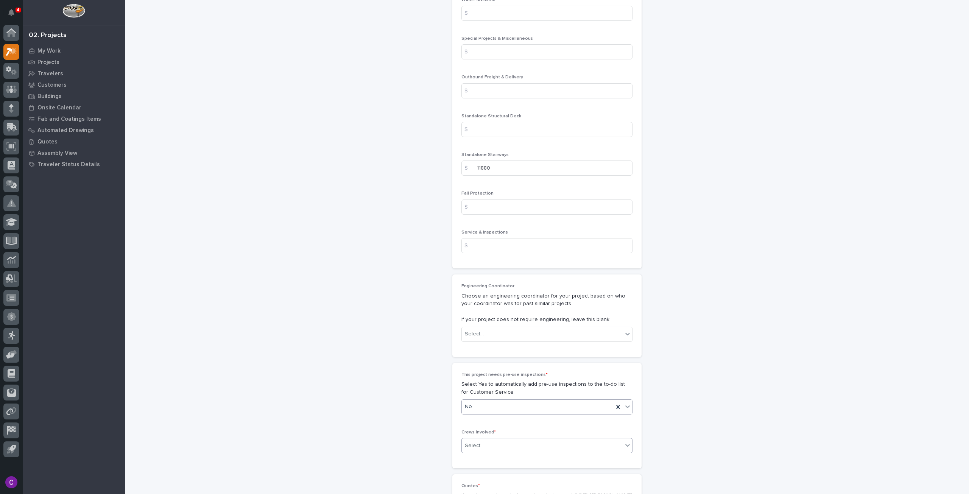
click at [537, 441] on div "Select..." at bounding box center [542, 445] width 161 height 12
click at [530, 461] on div "Production" at bounding box center [544, 456] width 170 height 13
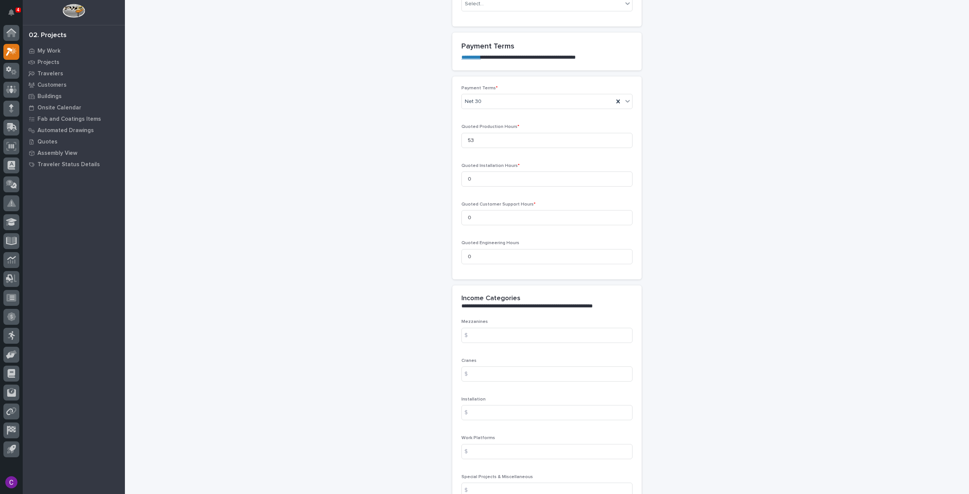
scroll to position [1156, 0]
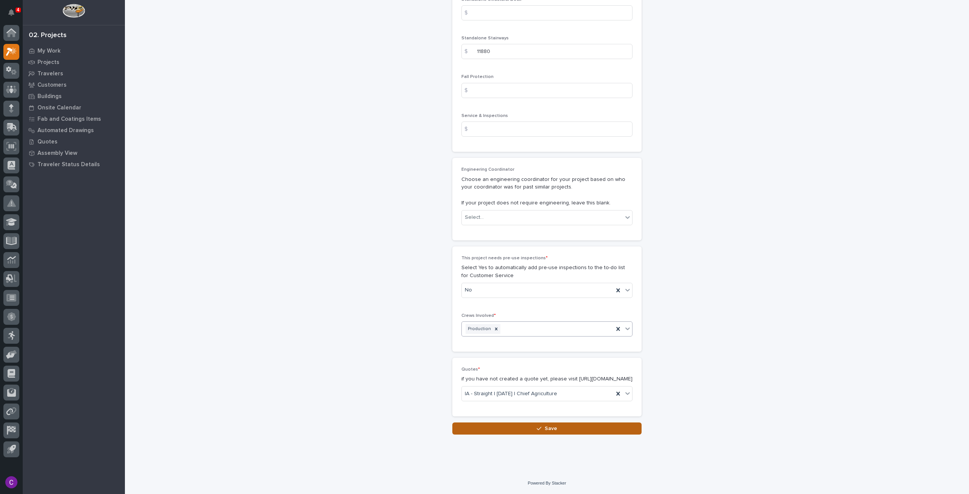
click at [612, 429] on button "Save" at bounding box center [546, 428] width 189 height 12
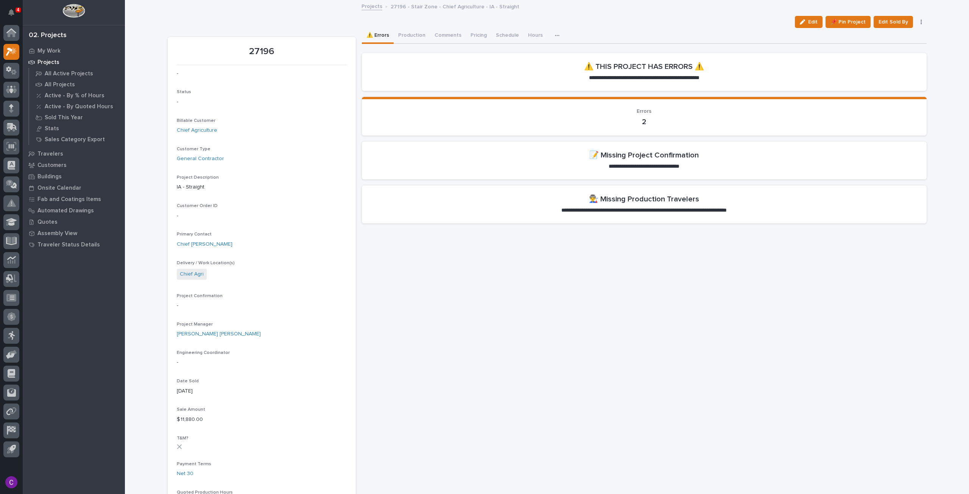
click at [258, 50] on p "27196" at bounding box center [262, 51] width 170 height 11
copy p "27196"
